Goal: Use online tool/utility: Utilize a website feature to perform a specific function

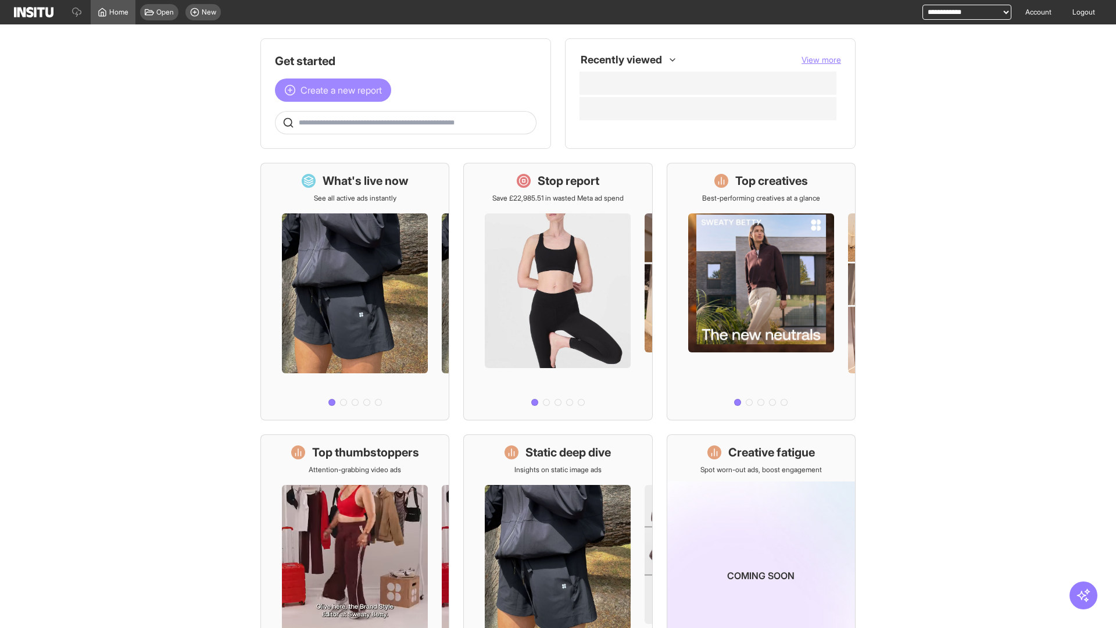
click at [336, 90] on span "Create a new report" at bounding box center [340, 90] width 81 height 14
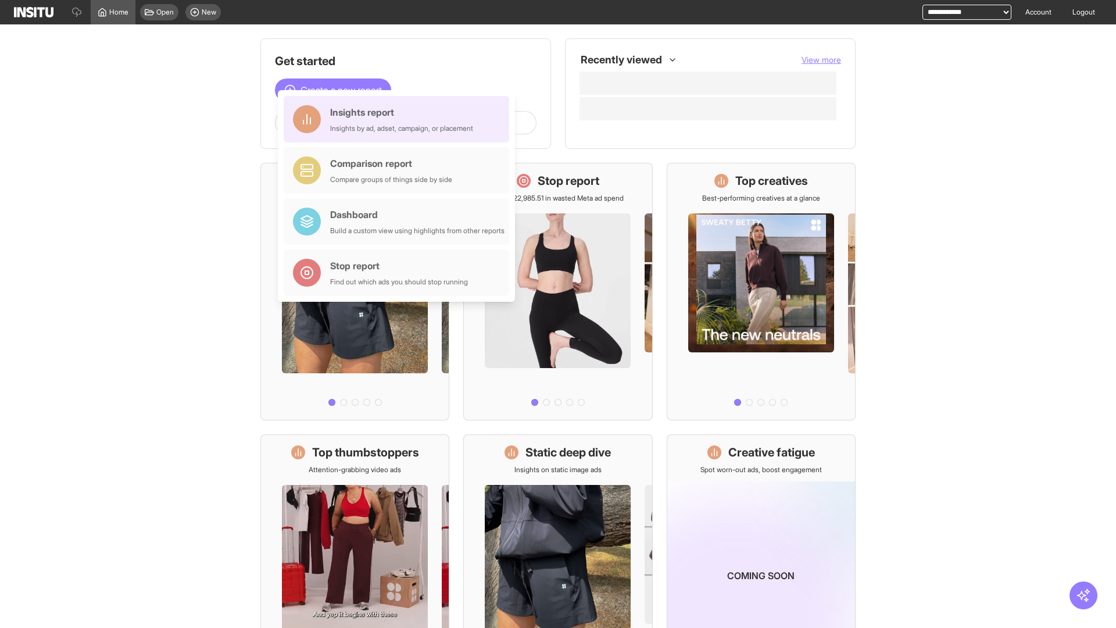
click at [399, 119] on div "Insights report Insights by ad, adset, campaign, or placement" at bounding box center [401, 119] width 143 height 28
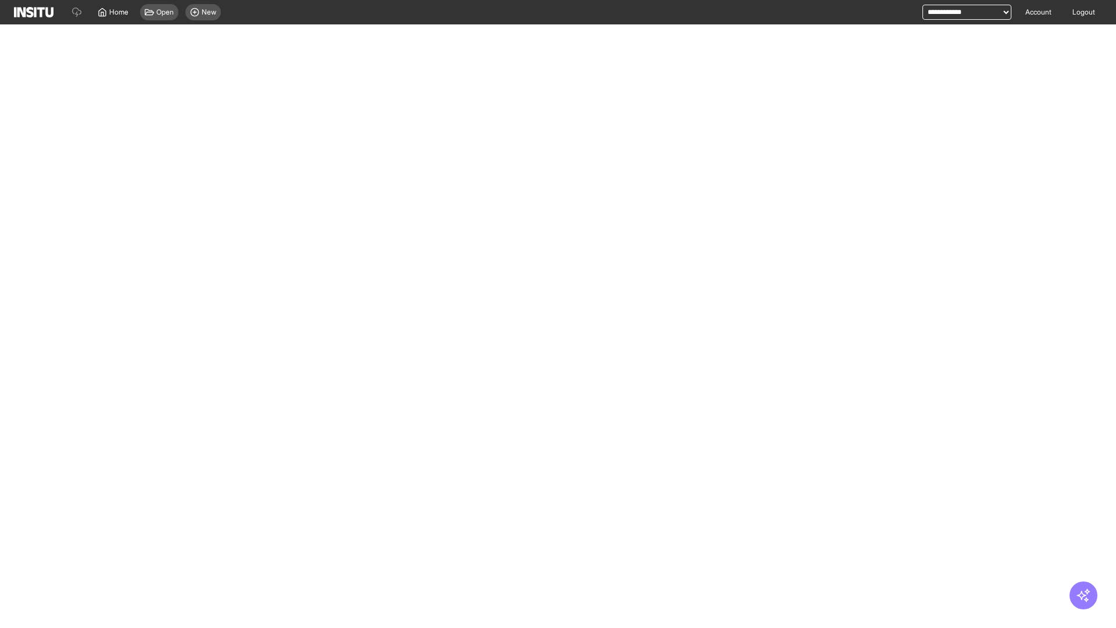
select select "**"
